Goal: Task Accomplishment & Management: Complete application form

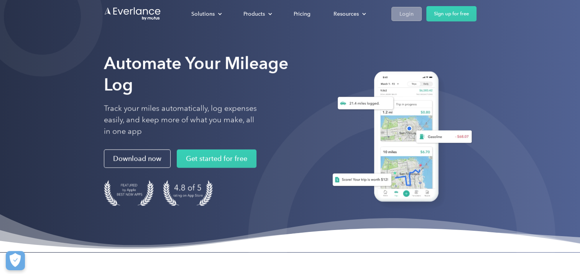
click at [413, 15] on link "Login" at bounding box center [406, 14] width 30 height 14
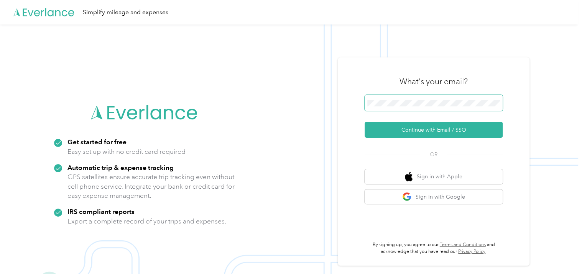
click at [404, 107] on span at bounding box center [433, 103] width 138 height 16
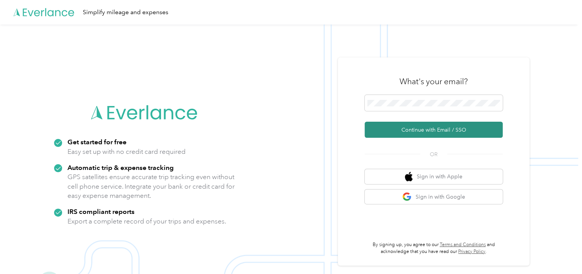
click at [403, 130] on button "Continue with Email / SSO" at bounding box center [433, 130] width 138 height 16
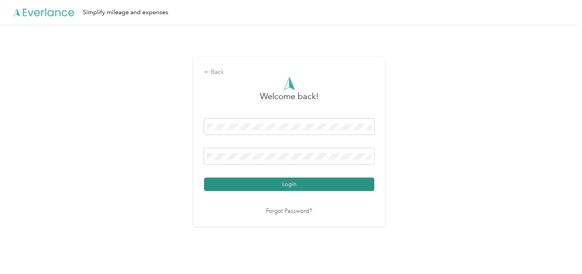
click at [258, 182] on button "Login" at bounding box center [289, 184] width 170 height 13
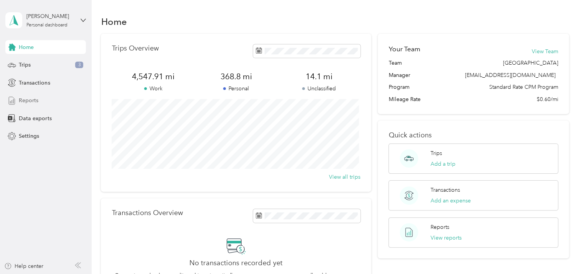
click at [38, 103] on div "Reports" at bounding box center [45, 101] width 80 height 14
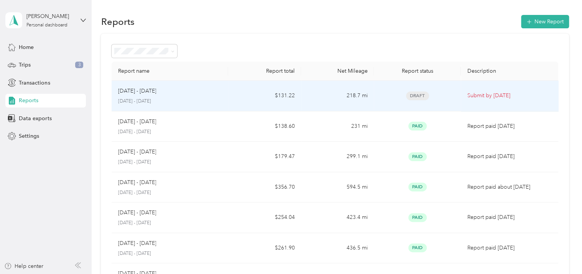
click at [444, 96] on div "Draft" at bounding box center [417, 96] width 75 height 9
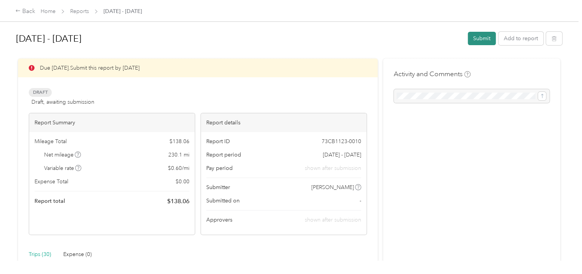
click at [475, 38] on button "Submit" at bounding box center [481, 38] width 28 height 13
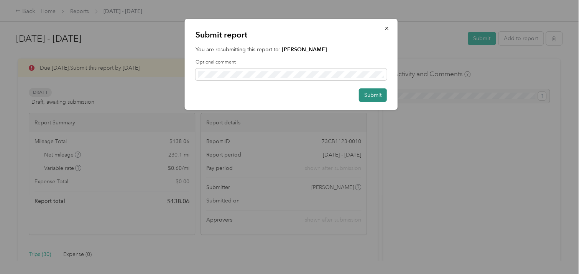
click at [382, 93] on button "Submit" at bounding box center [373, 95] width 28 height 13
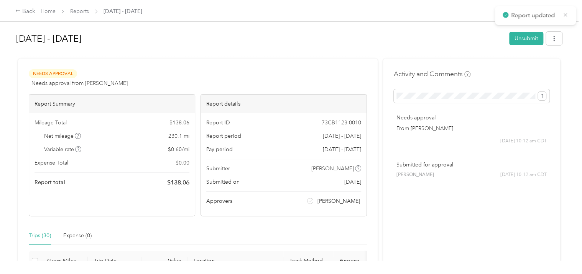
click at [563, 15] on icon at bounding box center [565, 14] width 6 height 7
